Goal: Register for event/course

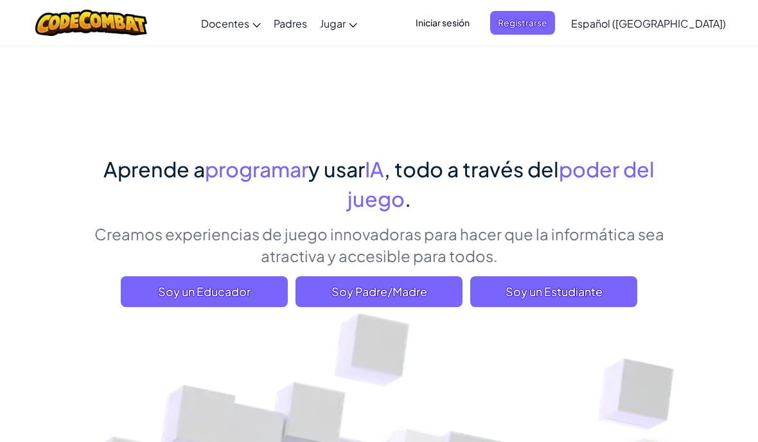
scroll to position [1, 0]
click at [551, 294] on span "Soy un Estudiante" at bounding box center [553, 291] width 167 height 31
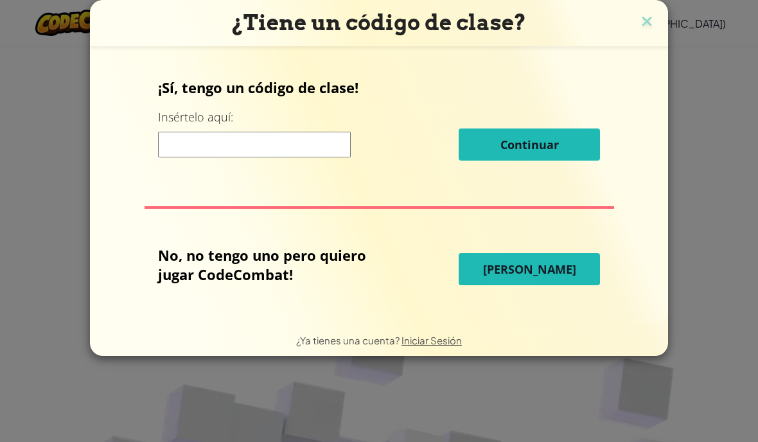
click at [265, 149] on input at bounding box center [254, 145] width 193 height 26
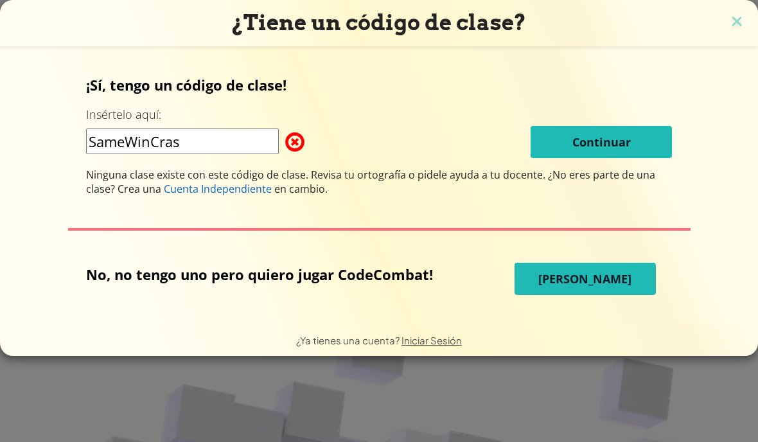
type input "SameWinCrash"
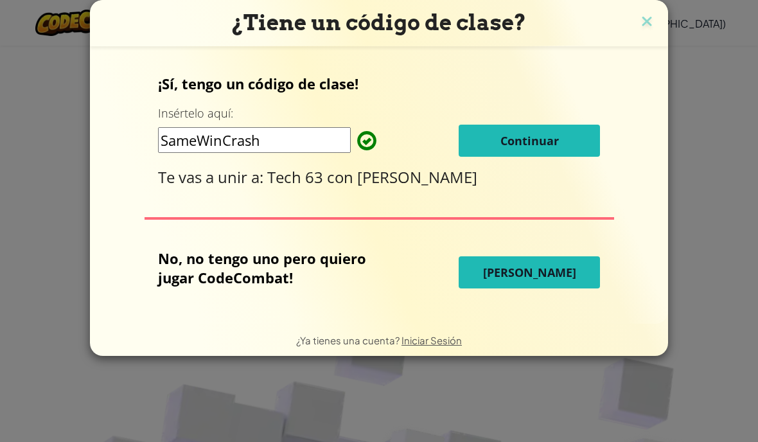
click at [552, 152] on button "Continuar" at bounding box center [529, 141] width 141 height 32
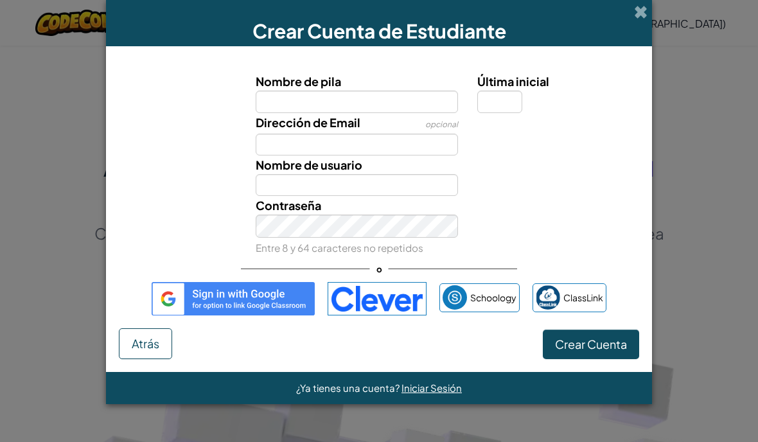
click at [365, 109] on input "Nombre de pila" at bounding box center [357, 102] width 203 height 22
type input "Iker"
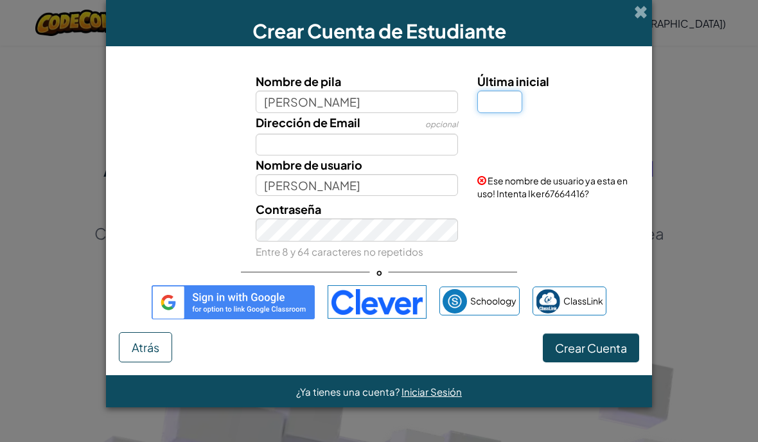
click at [495, 105] on input "Última inicial" at bounding box center [499, 102] width 45 height 22
click at [309, 103] on input "Iker" at bounding box center [357, 102] width 203 height 22
type input "Iker Tellez"
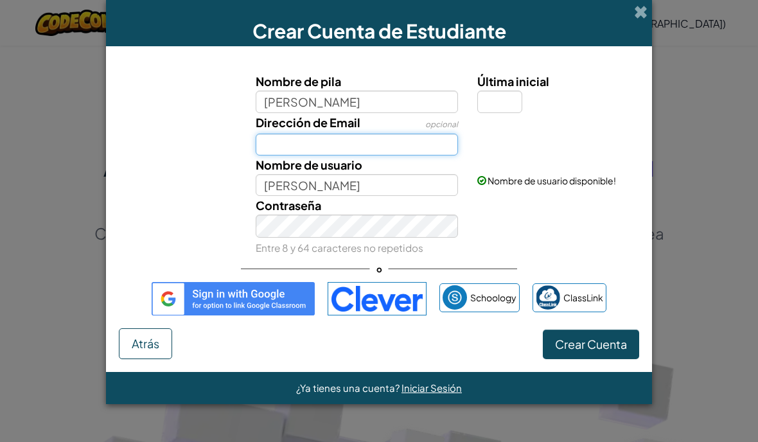
click at [392, 137] on input "Dirección de Email" at bounding box center [357, 145] width 203 height 22
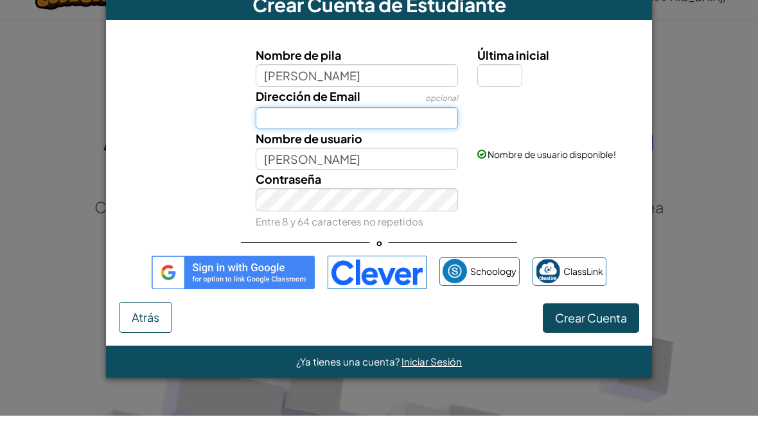
scroll to position [27, 0]
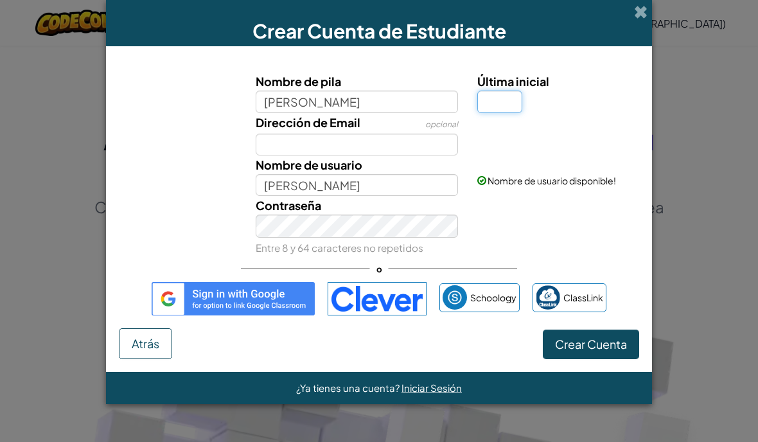
click at [514, 106] on input "Última inicial" at bounding box center [499, 102] width 45 height 22
type input "Z"
click at [526, 155] on div "Dirección de Email opcional" at bounding box center [378, 134] width 533 height 42
type input "Iker TellezZ"
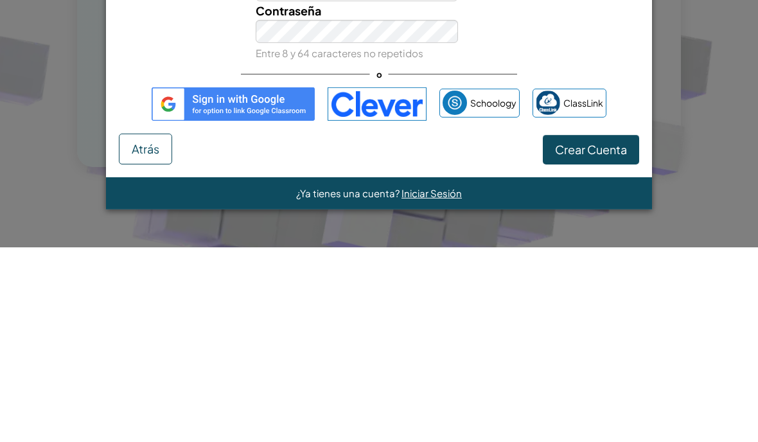
scroll to position [681, 0]
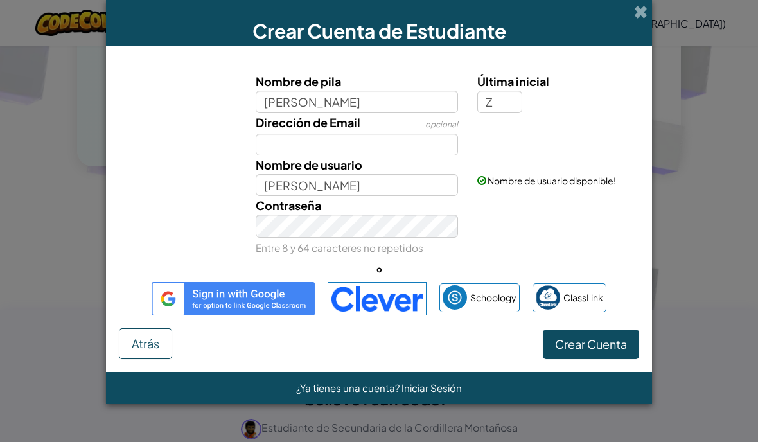
click at [597, 347] on span "Crear Cuenta" at bounding box center [591, 344] width 72 height 15
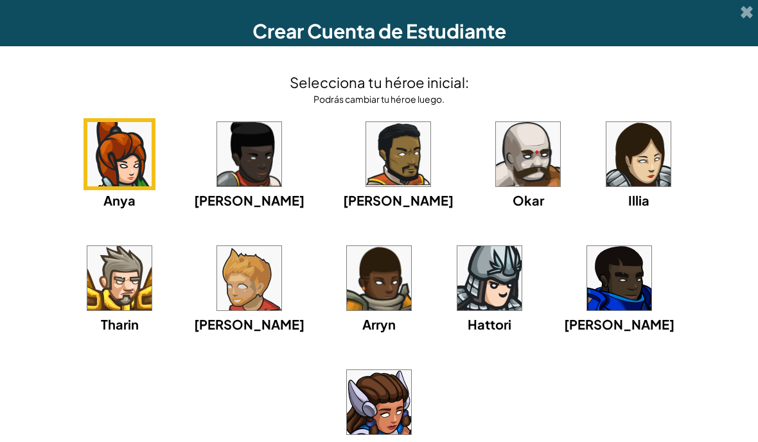
click at [496, 128] on img at bounding box center [528, 154] width 64 height 64
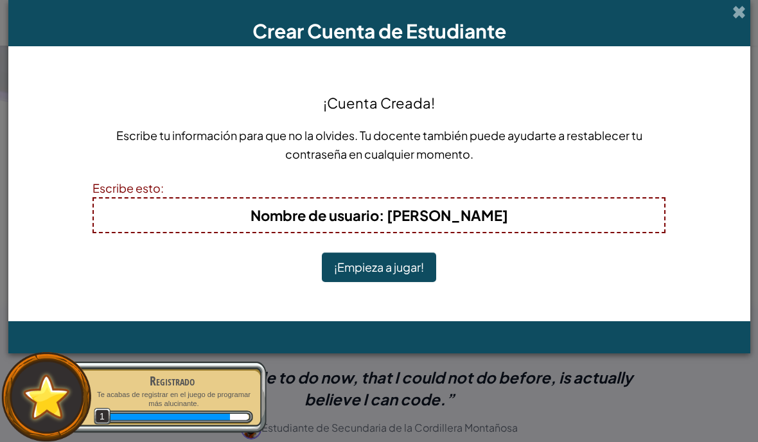
click at [402, 258] on button "¡Empieza a jugar!" at bounding box center [379, 268] width 114 height 30
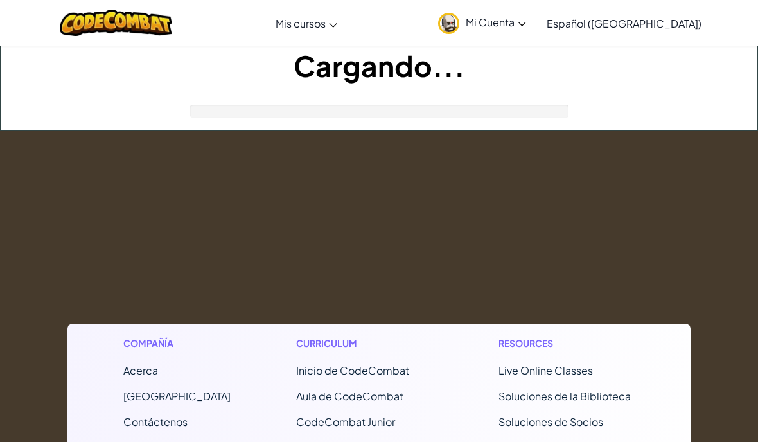
scroll to position [385, 0]
